Goal: Information Seeking & Learning: Find specific fact

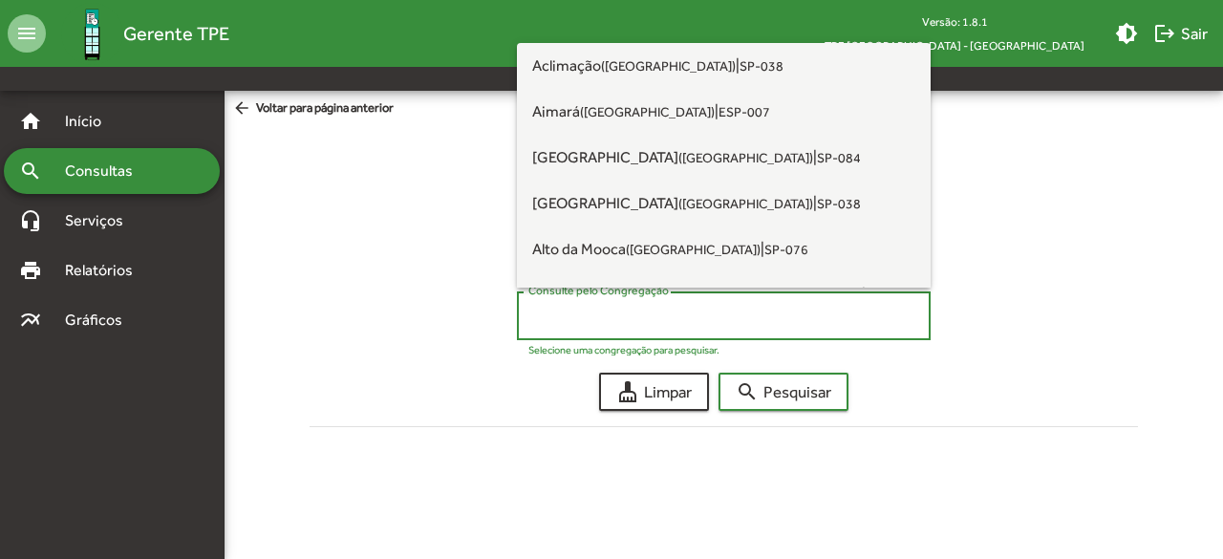
click at [327, 263] on div "text_rotation_none Nome alternate_email E-mail domain Congregação" at bounding box center [724, 244] width 798 height 64
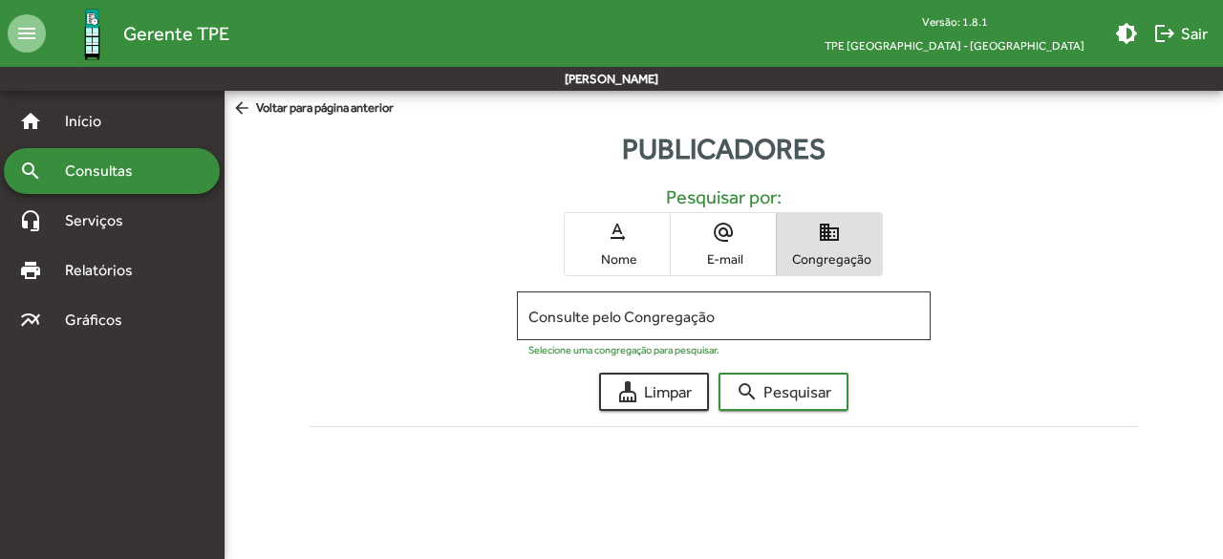
click at [118, 174] on span "Consultas" at bounding box center [106, 171] width 104 height 23
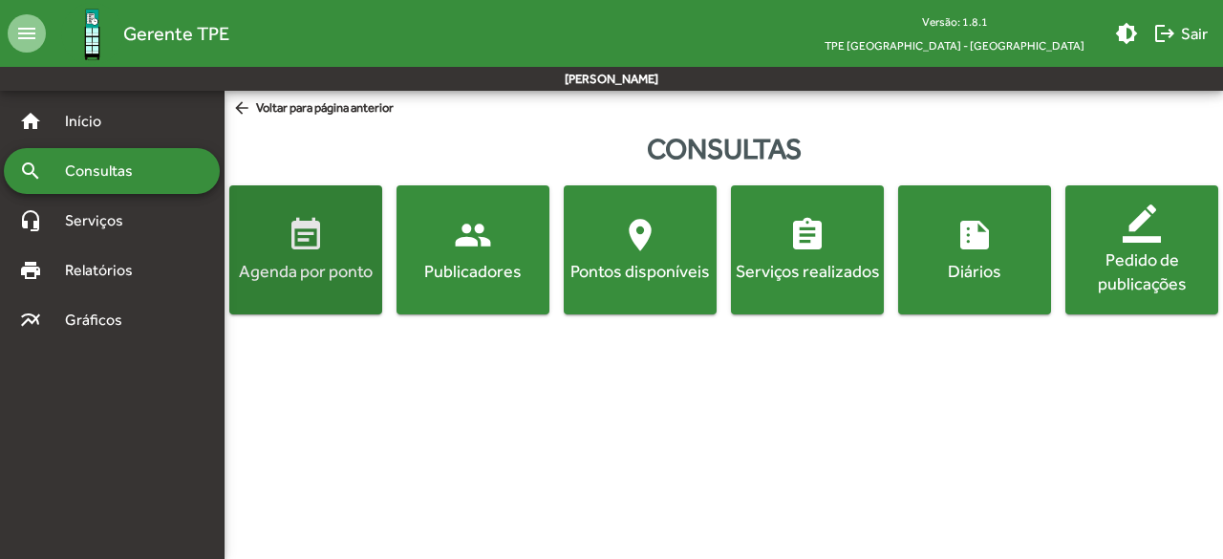
click at [279, 242] on span "event_note Agenda por ponto" at bounding box center [305, 249] width 145 height 67
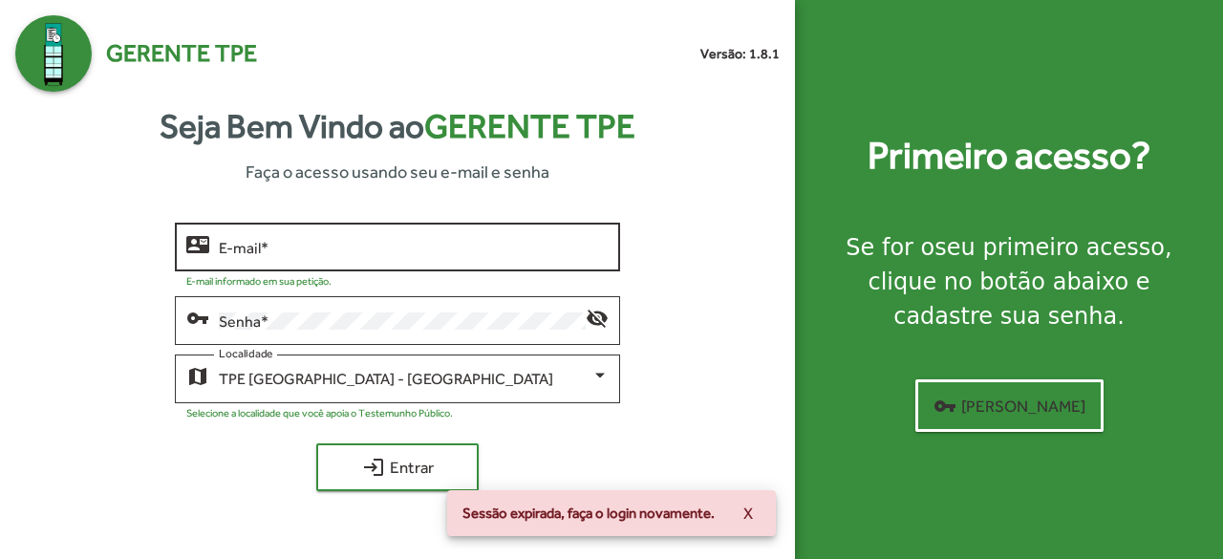
click at [268, 258] on div "E-mail *" at bounding box center [414, 245] width 391 height 53
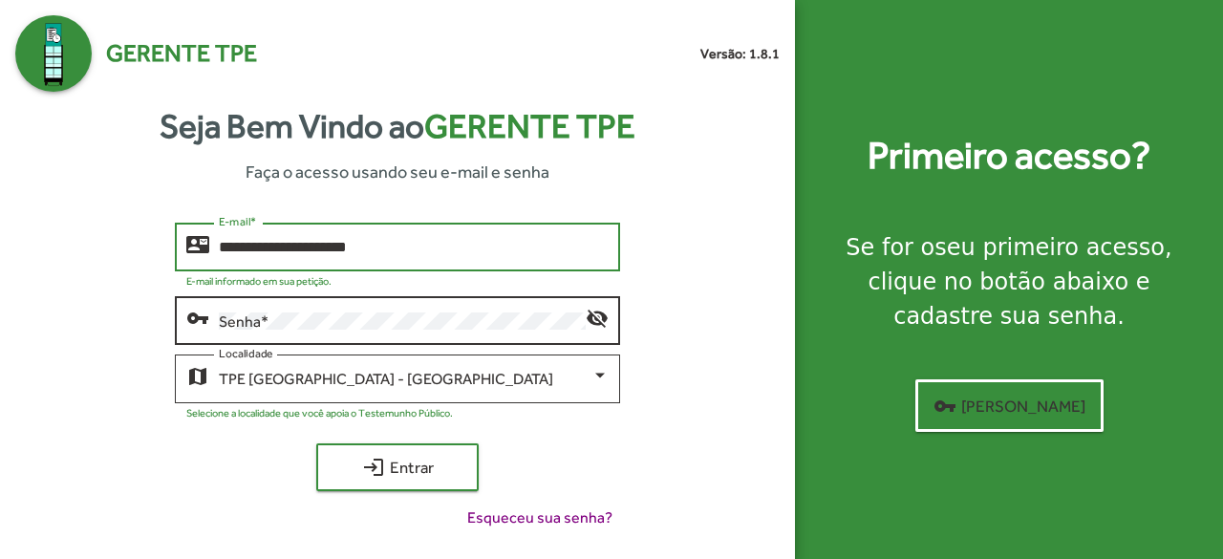
type input "**********"
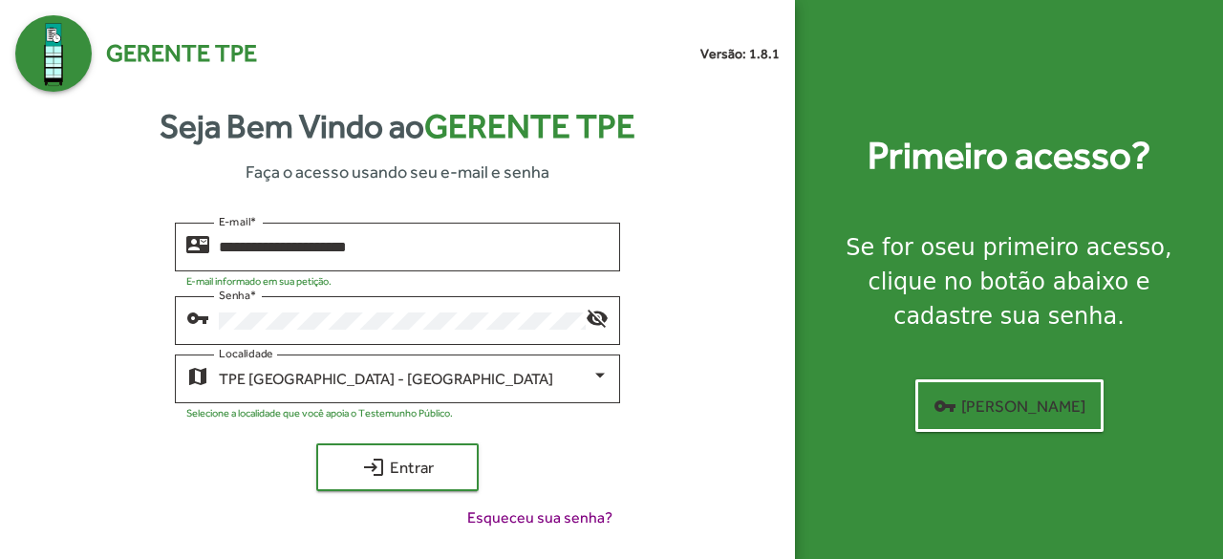
click at [88, 356] on div "**********" at bounding box center [397, 384] width 764 height 322
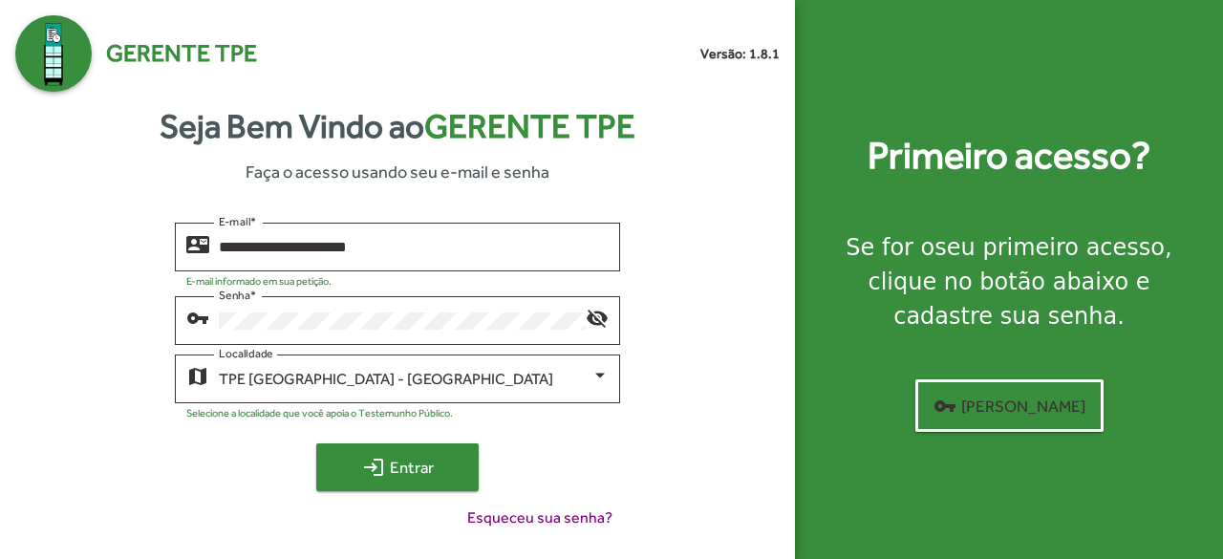
click at [375, 472] on mat-icon "login" at bounding box center [373, 467] width 23 height 23
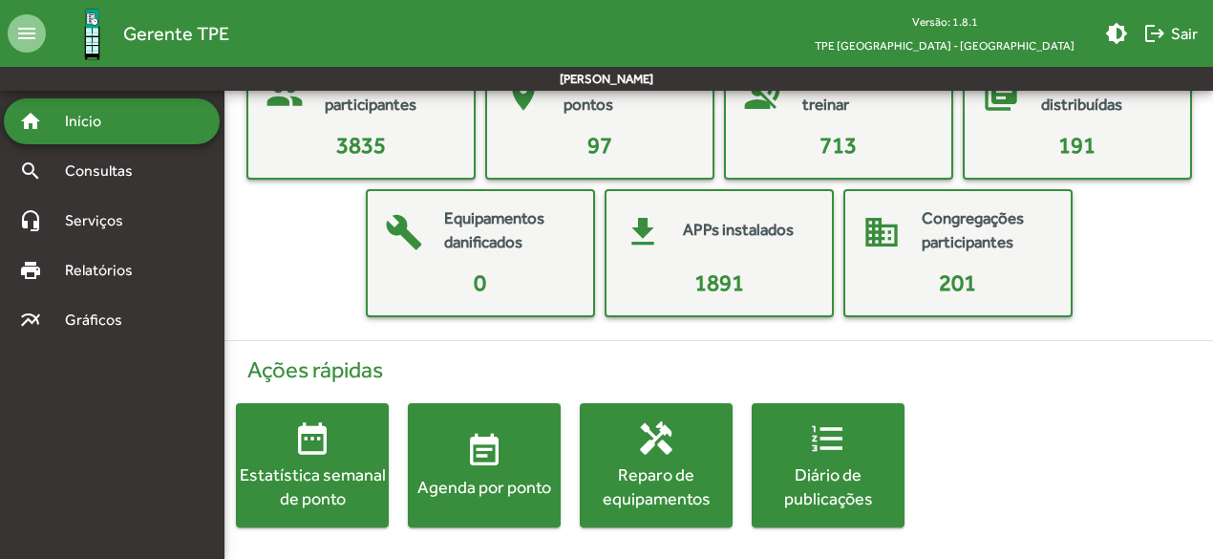
scroll to position [141, 0]
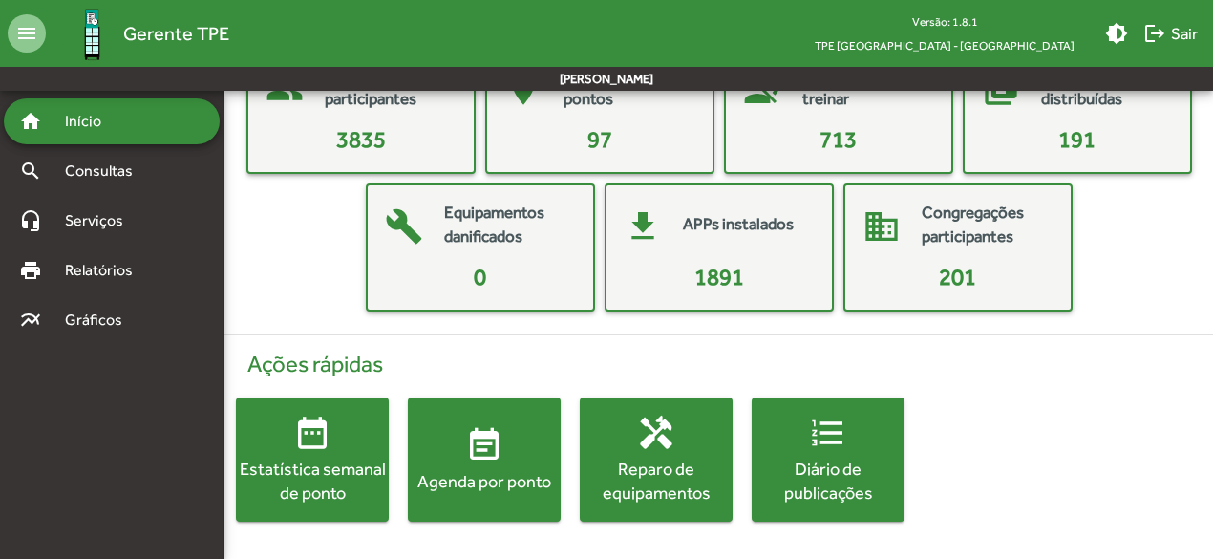
click at [504, 449] on span "event_note Agenda por ponto" at bounding box center [484, 459] width 153 height 67
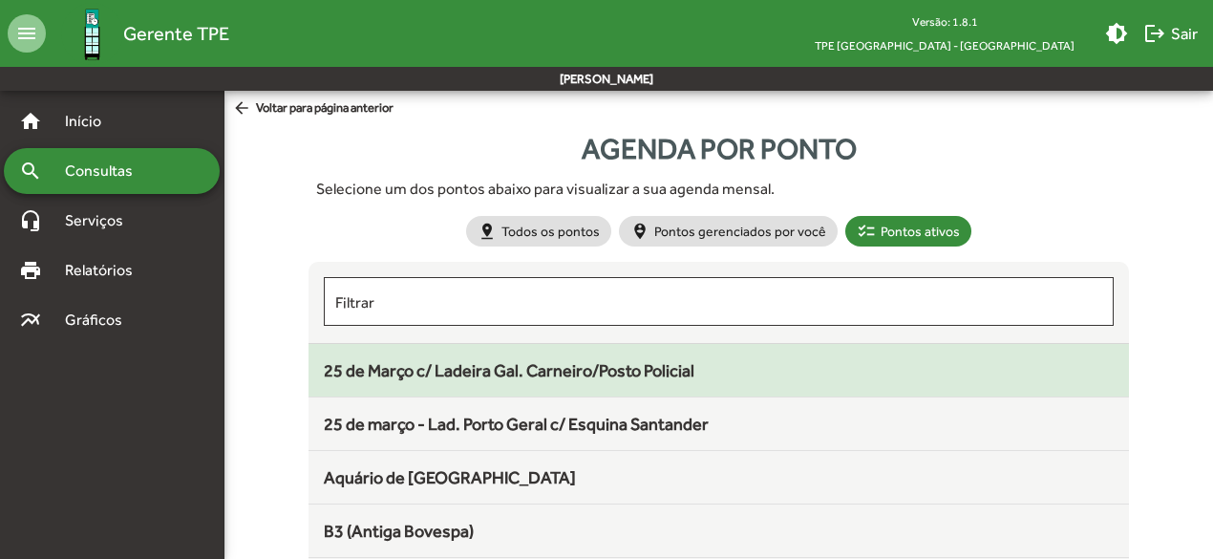
click at [627, 368] on span "25 de Março c/ Ladeira Gal. Carneiro/Posto Policial" at bounding box center [509, 370] width 371 height 20
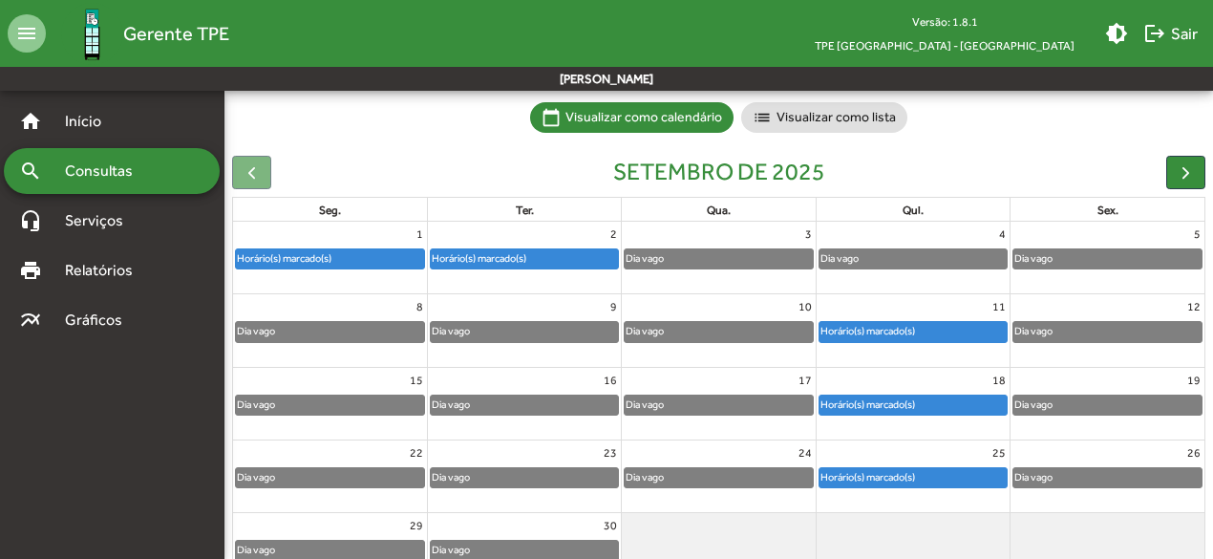
scroll to position [134, 0]
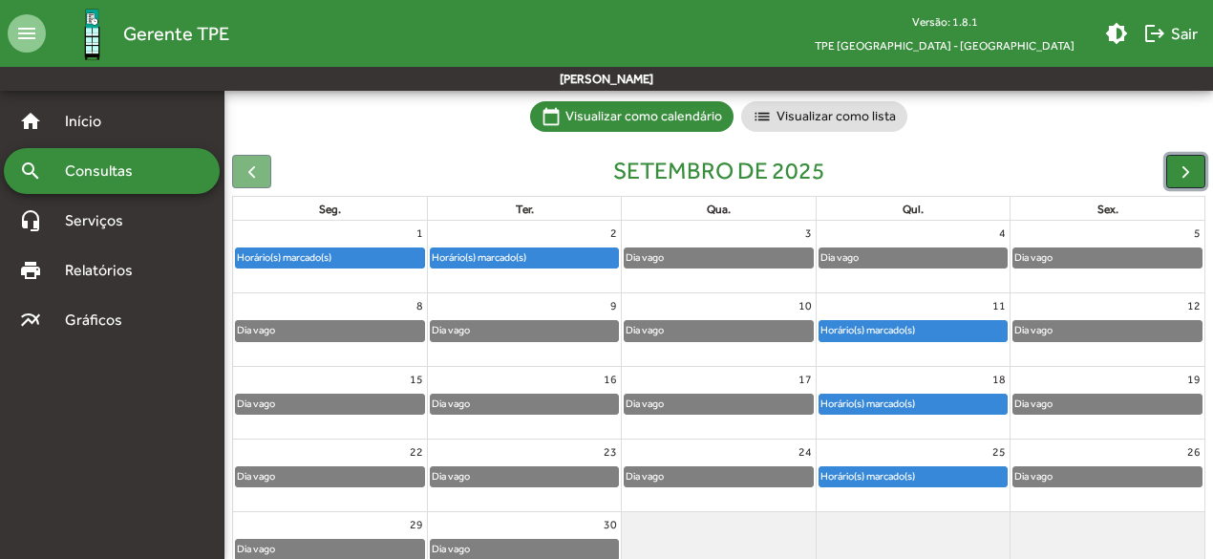
click at [1177, 173] on span "button" at bounding box center [1186, 171] width 20 height 20
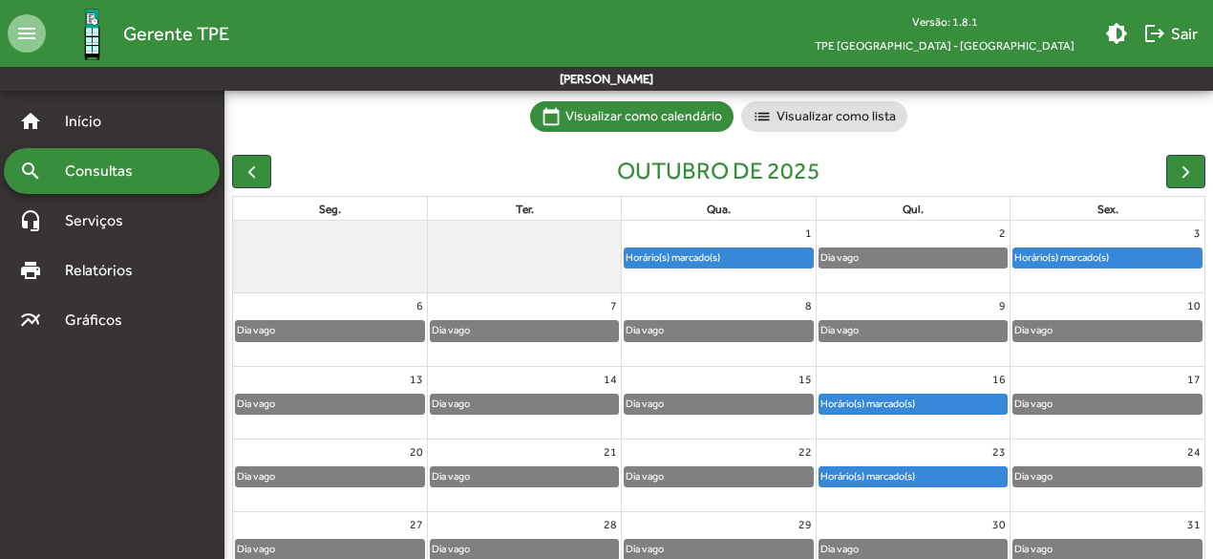
click at [62, 177] on span "Consultas" at bounding box center [106, 171] width 104 height 23
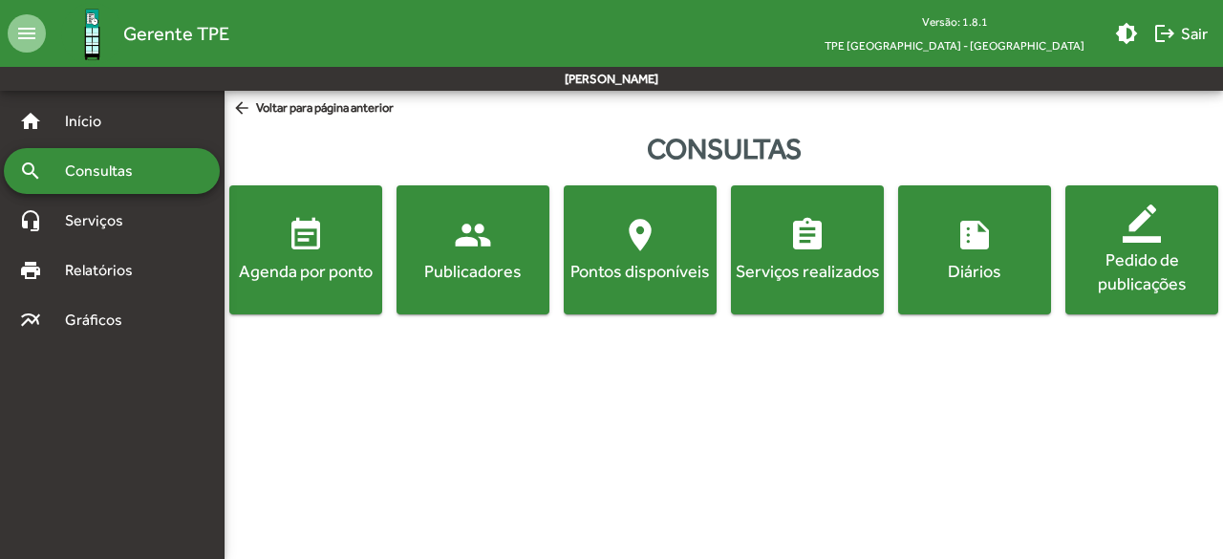
click at [478, 271] on div "Publicadores" at bounding box center [472, 271] width 145 height 24
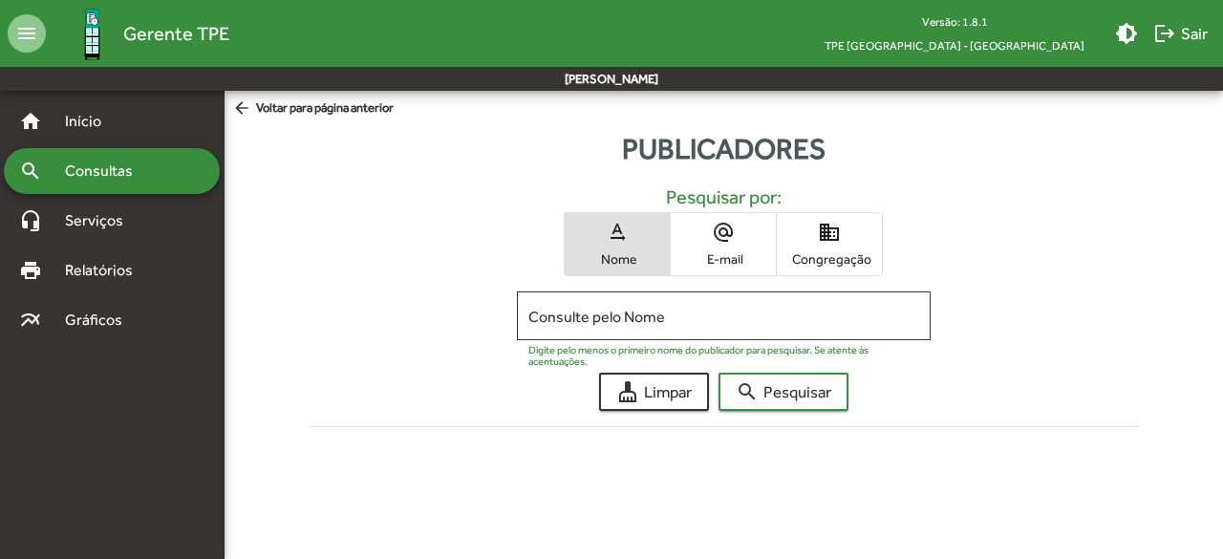
click at [829, 230] on mat-icon "domain" at bounding box center [829, 232] width 23 height 23
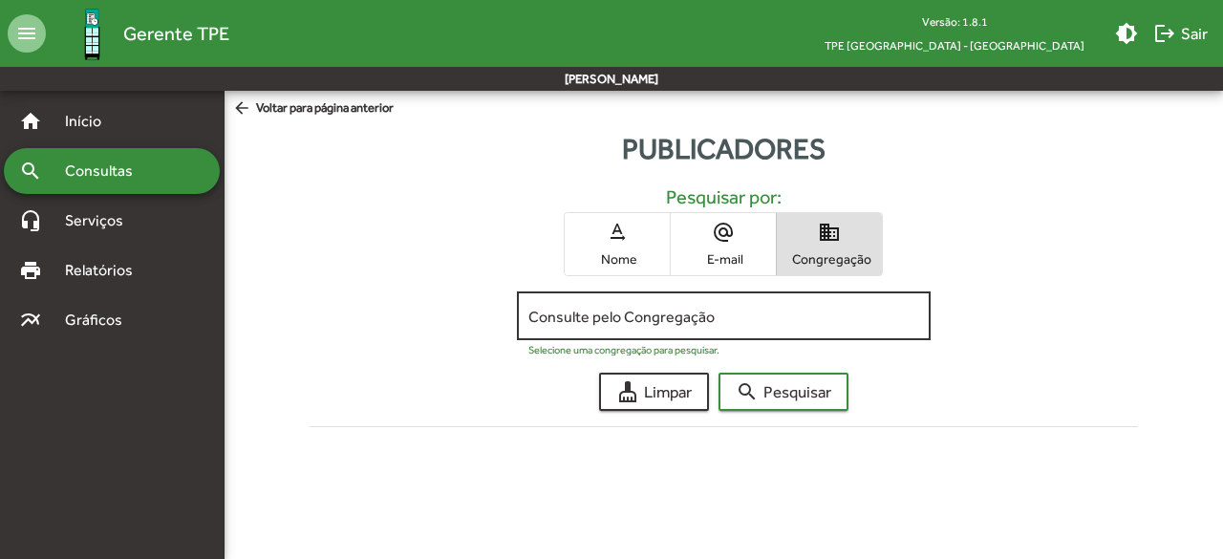
click at [749, 313] on input "Consulte pelo Congregação" at bounding box center [723, 316] width 391 height 17
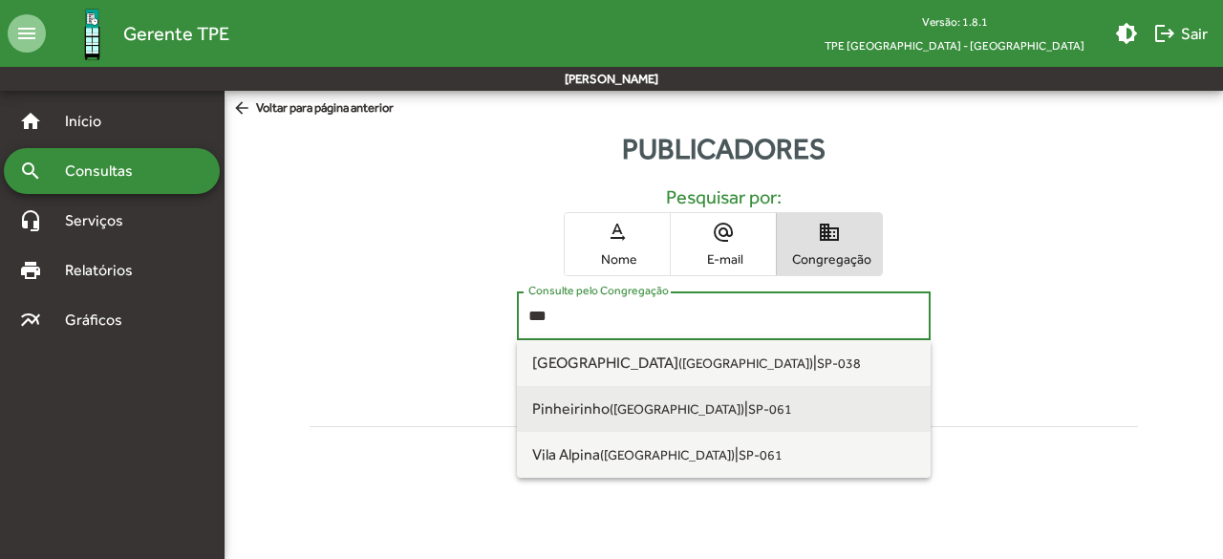
click at [675, 403] on small "(São Paulo SP)" at bounding box center [677, 408] width 135 height 15
type input "**********"
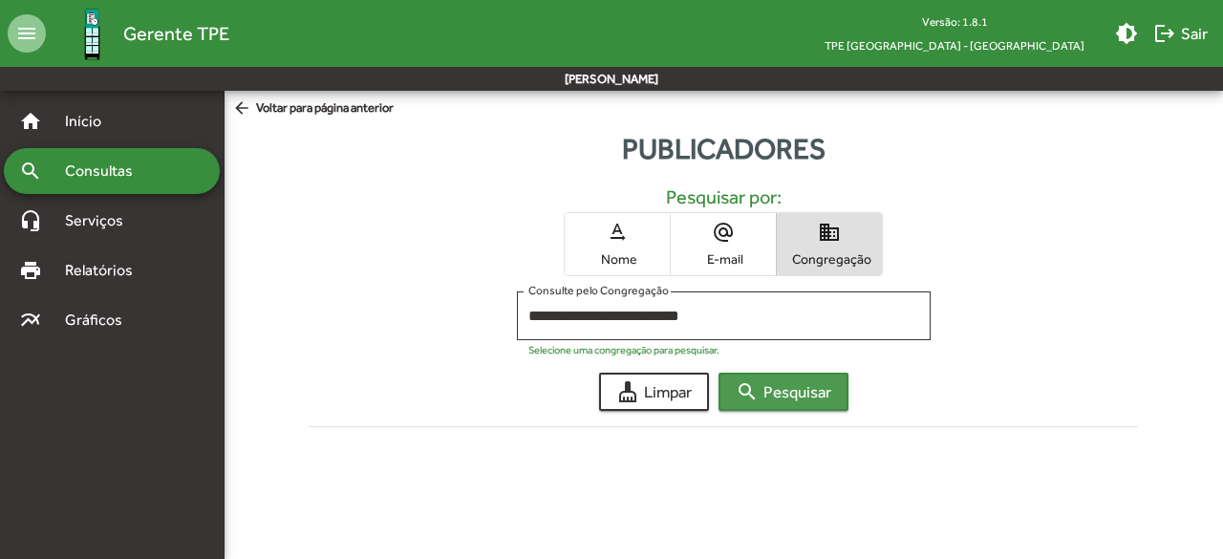
click at [743, 387] on mat-icon "search" at bounding box center [747, 391] width 23 height 23
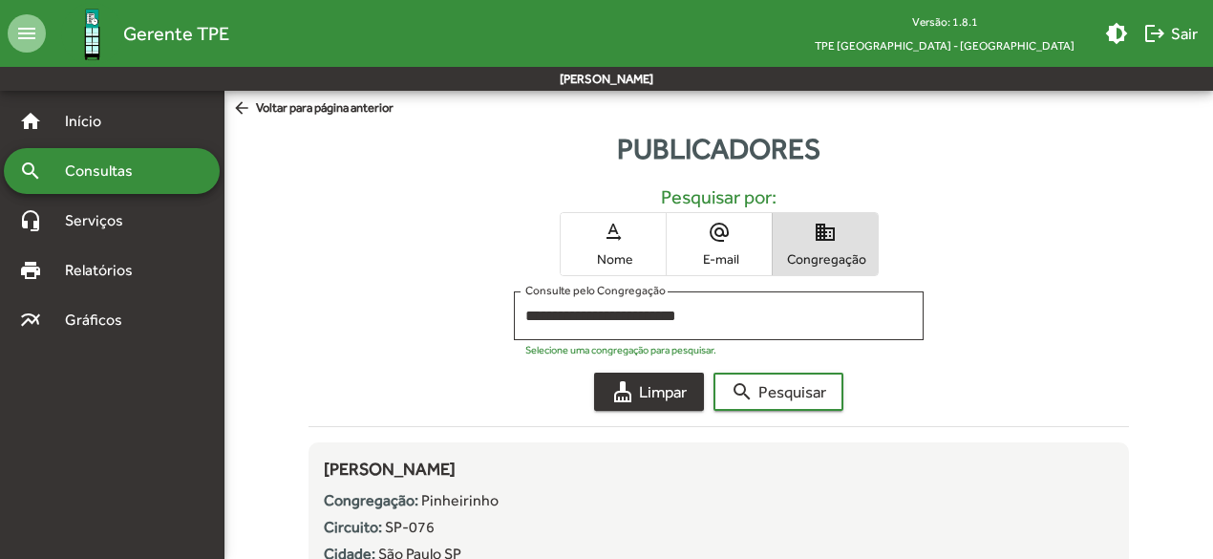
click at [654, 387] on span "cleaning_services Limpar" at bounding box center [648, 392] width 75 height 34
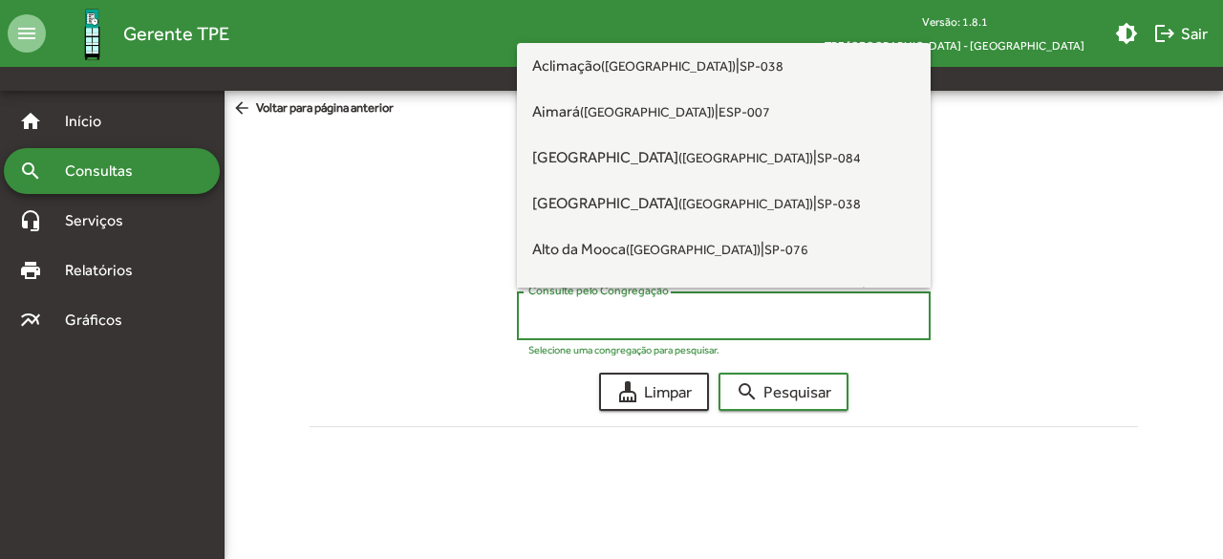
click at [676, 320] on input "Consulte pelo Congregação" at bounding box center [723, 316] width 391 height 17
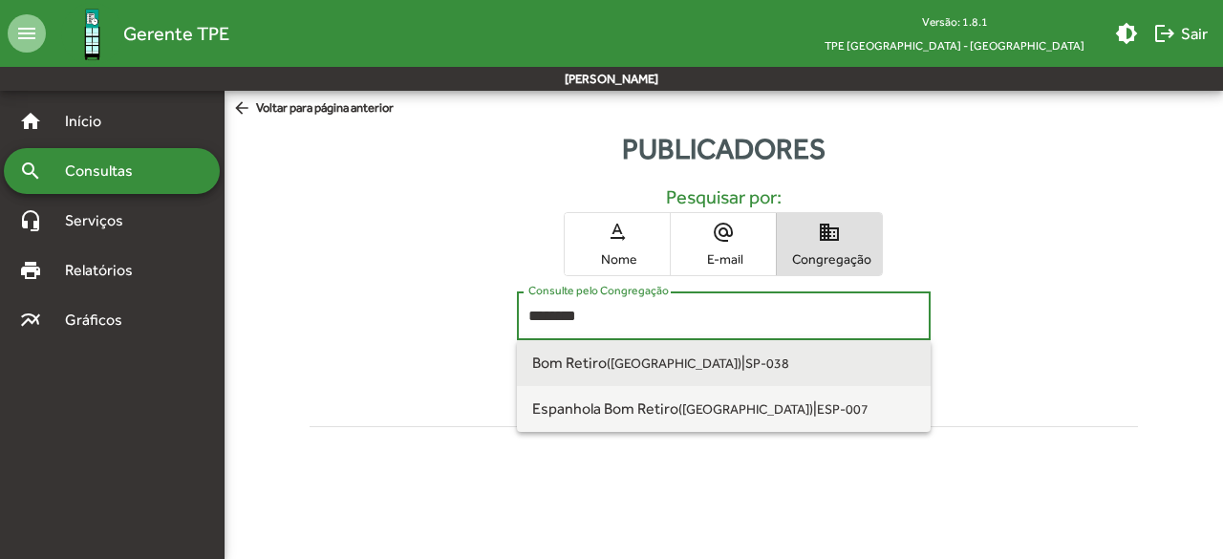
click at [657, 358] on small "(São Paulo SP)" at bounding box center [674, 362] width 135 height 15
type input "**********"
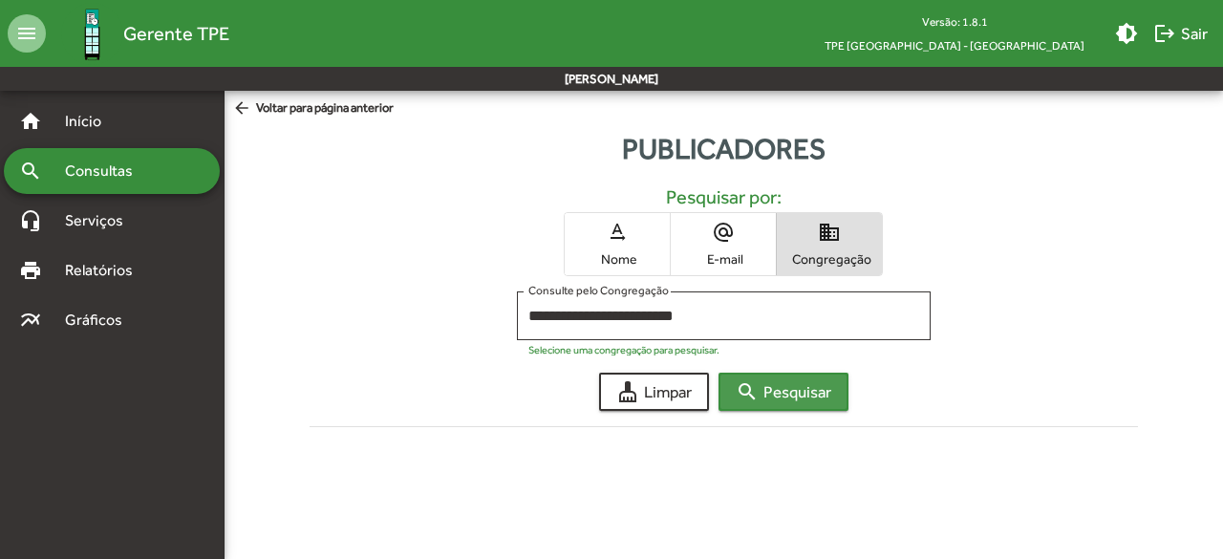
click at [770, 392] on span "search Pesquisar" at bounding box center [784, 392] width 96 height 34
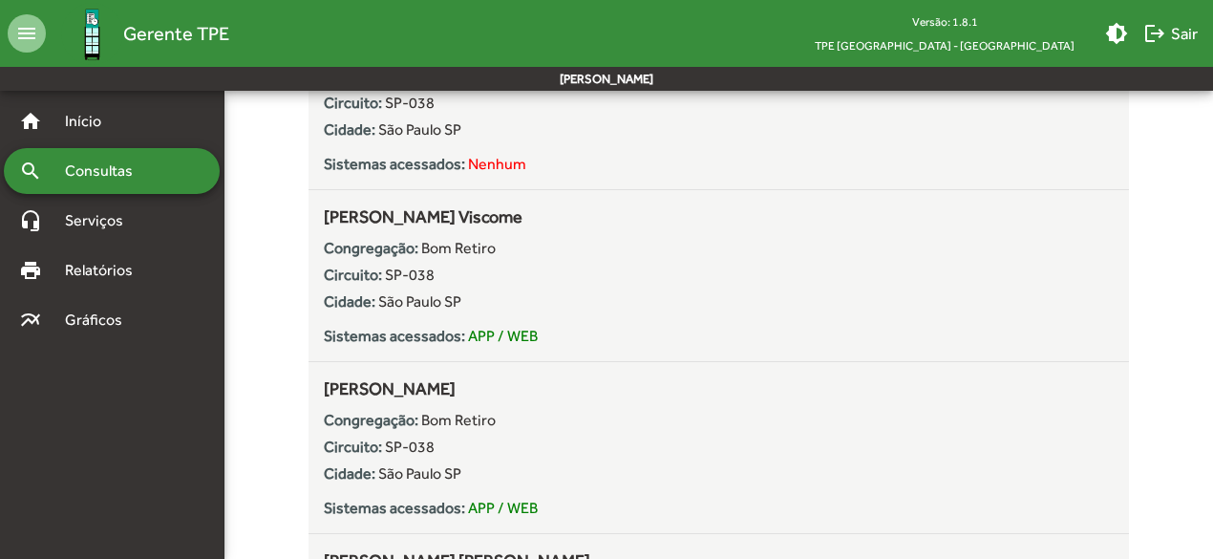
scroll to position [6077, 0]
